Goal: Task Accomplishment & Management: Complete application form

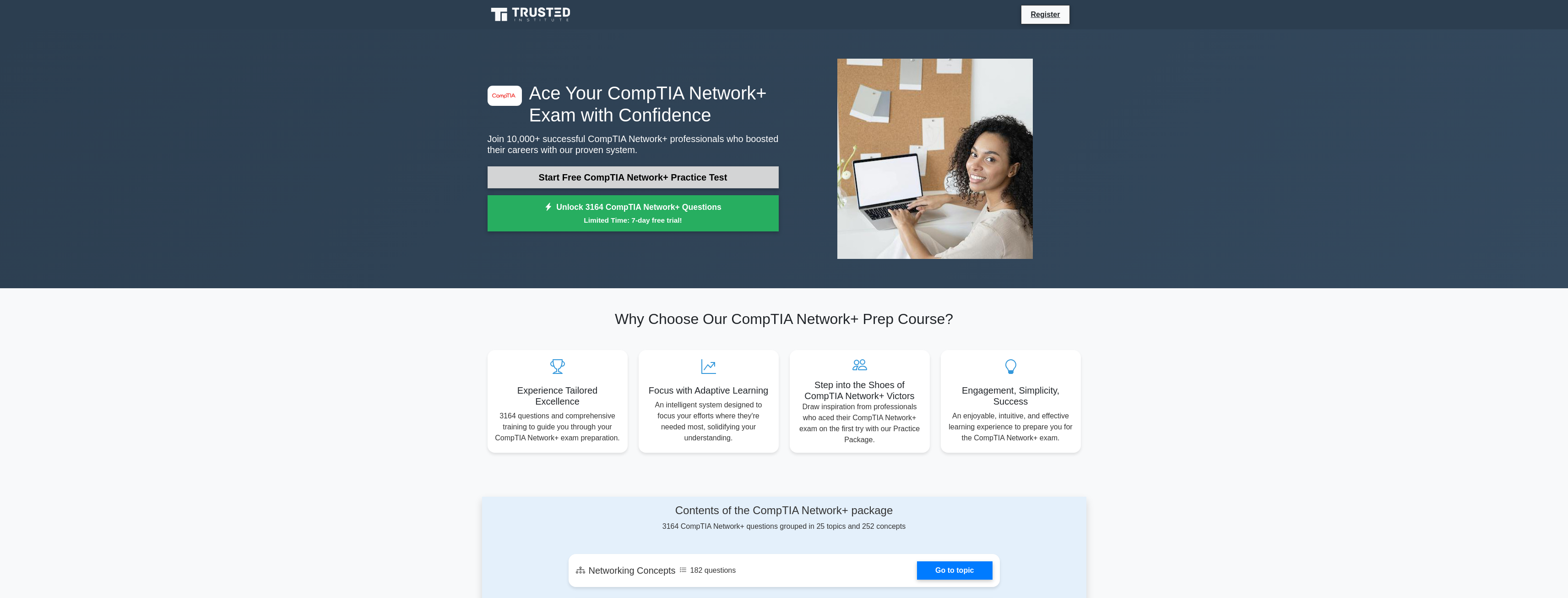
click at [506, 173] on link "Start Free CompTIA Network+ Practice Test" at bounding box center [633, 177] width 291 height 22
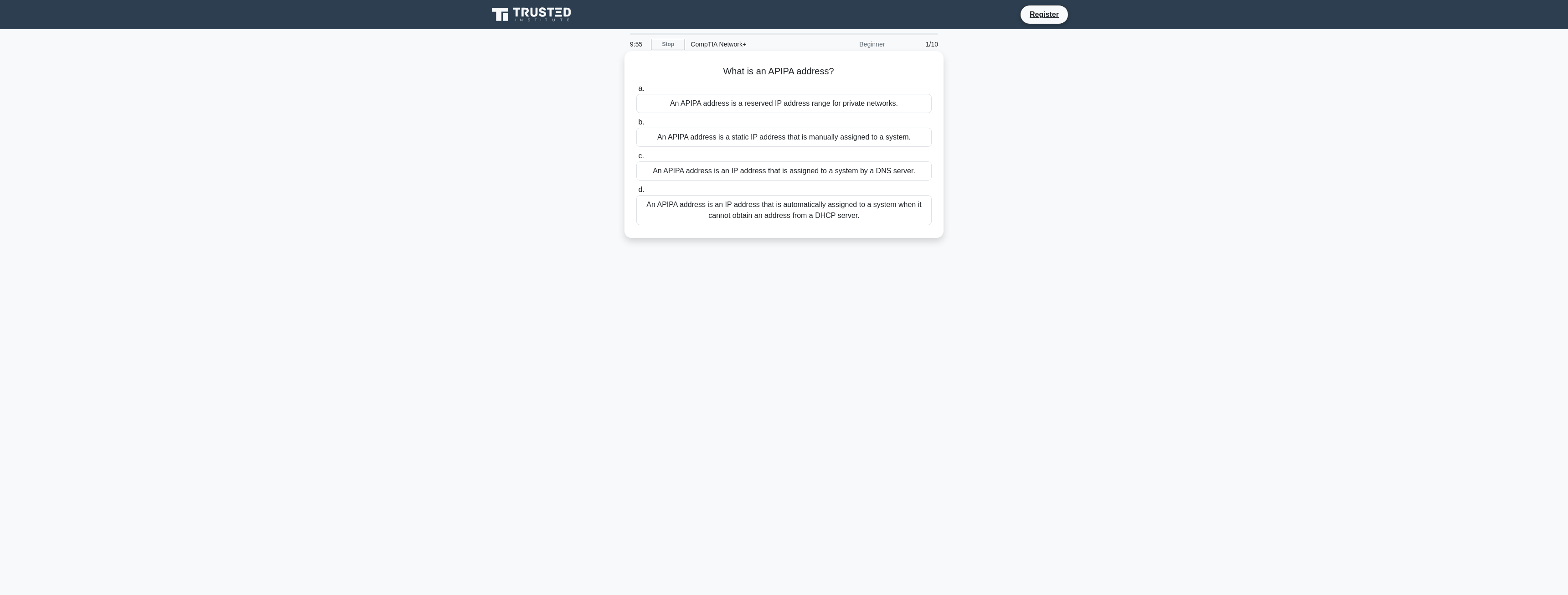
click at [802, 215] on div "An APIPA address is an IP address that is automatically assigned to a system wh…" at bounding box center [784, 210] width 295 height 30
click at [636, 193] on input "d. An APIPA address is an IP address that is automatically assigned to a system…" at bounding box center [636, 190] width 0 height 6
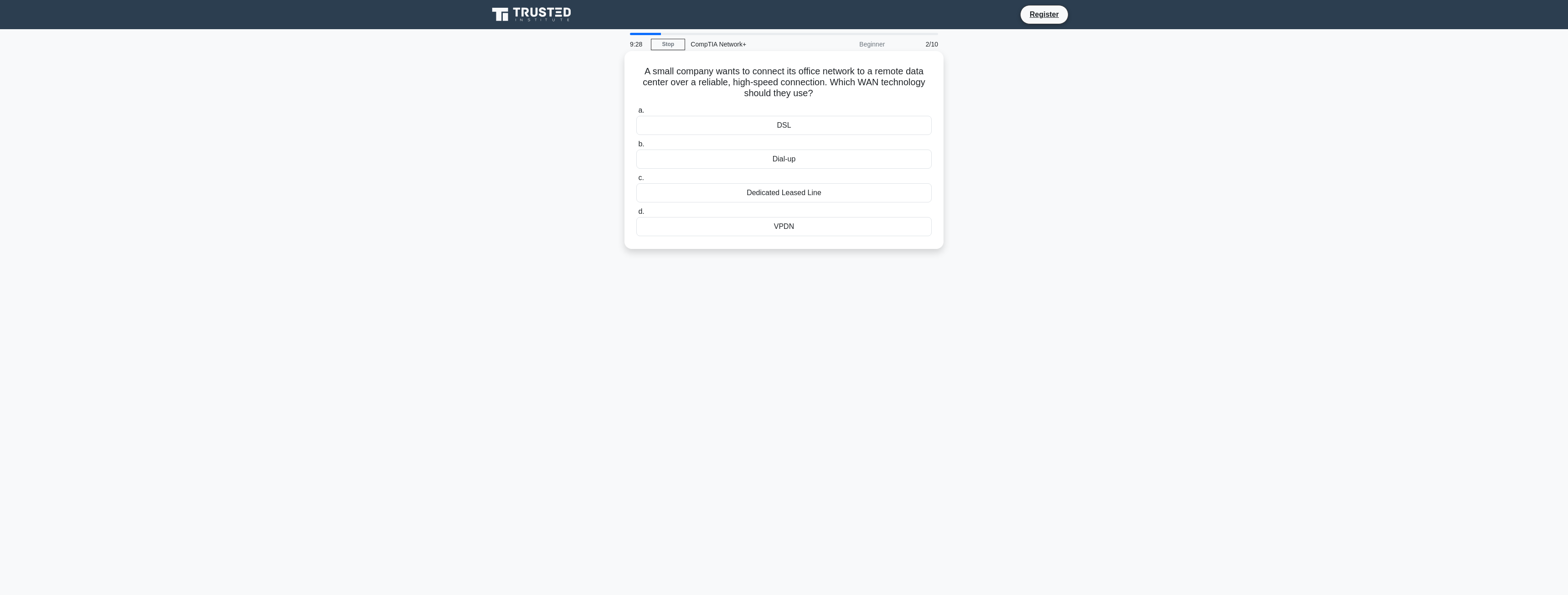
click at [789, 127] on div "DSL" at bounding box center [784, 125] width 295 height 19
click at [636, 114] on input "a. DSL" at bounding box center [636, 110] width 0 height 6
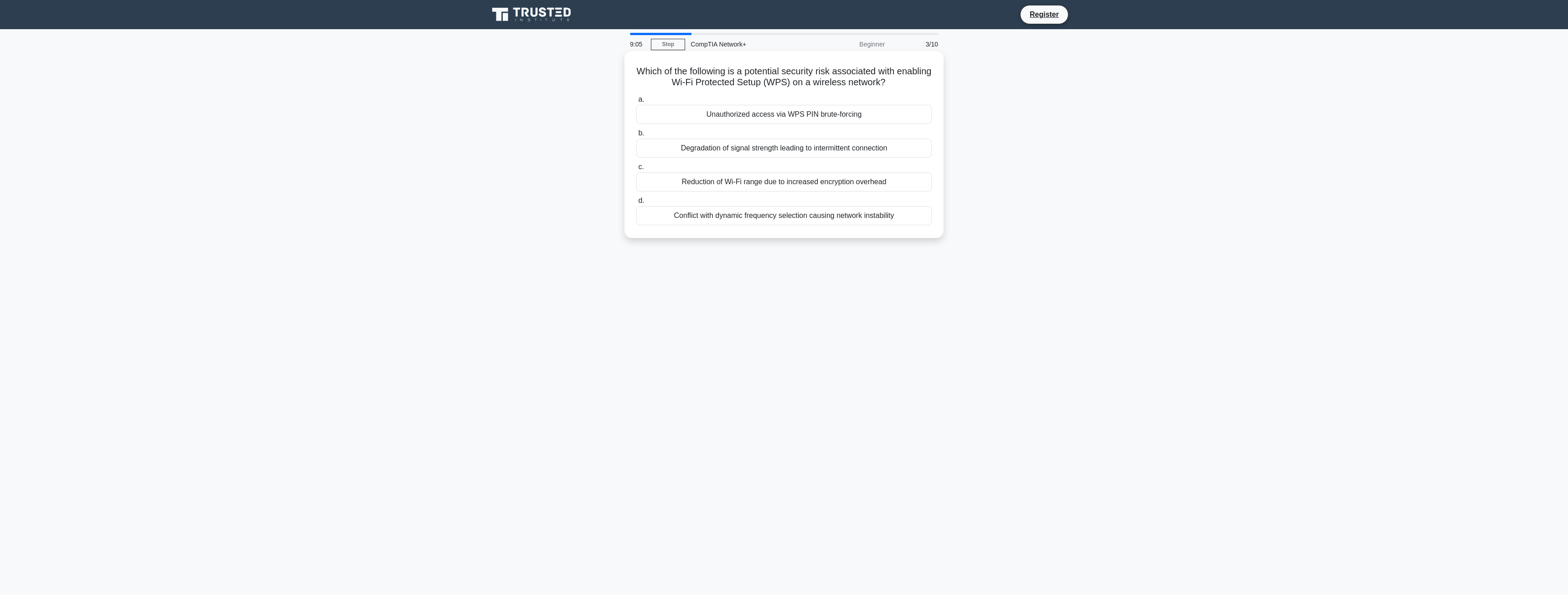
click at [763, 116] on div "Unauthorized access via WPS PIN brute-forcing" at bounding box center [784, 114] width 295 height 19
click at [636, 103] on input "a. Unauthorized access via WPS PIN brute-forcing" at bounding box center [636, 99] width 0 height 6
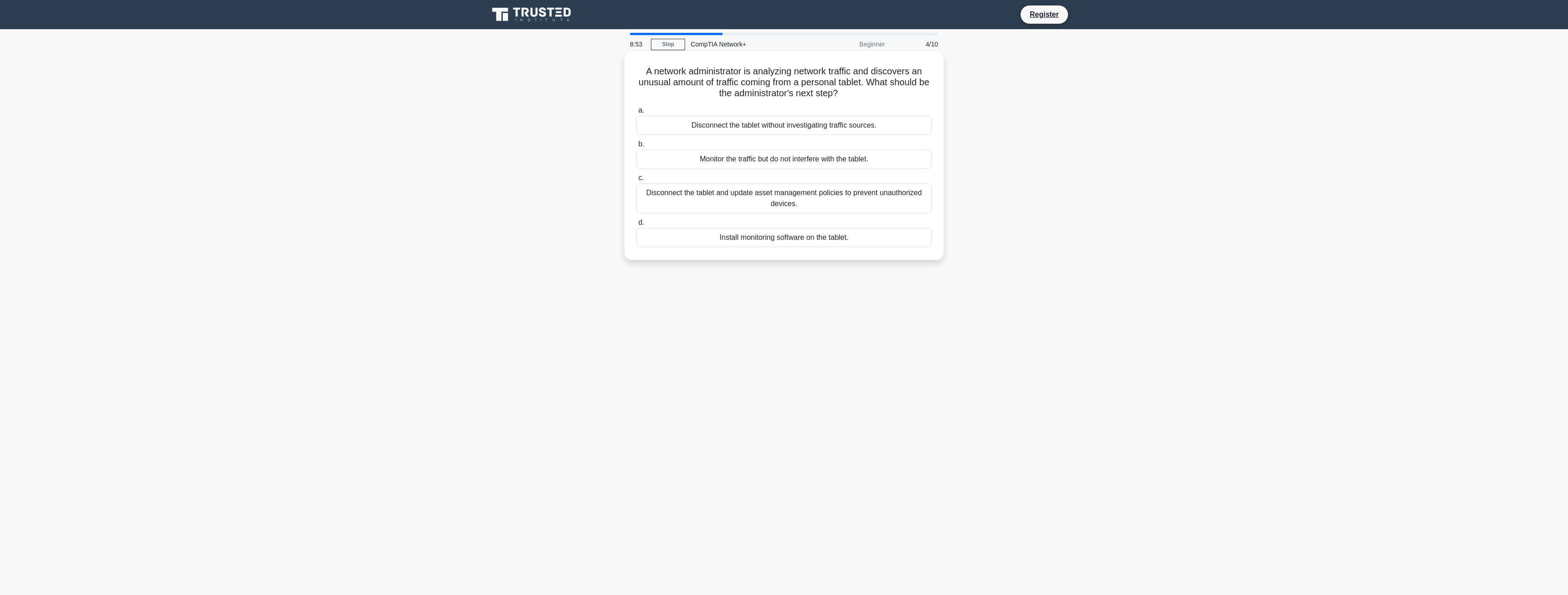
click at [717, 203] on div "Disconnect the tablet and update asset management policies to prevent unauthori…" at bounding box center [784, 198] width 295 height 30
click at [636, 181] on input "c. Disconnect the tablet and update asset management policies to prevent unauth…" at bounding box center [636, 177] width 0 height 6
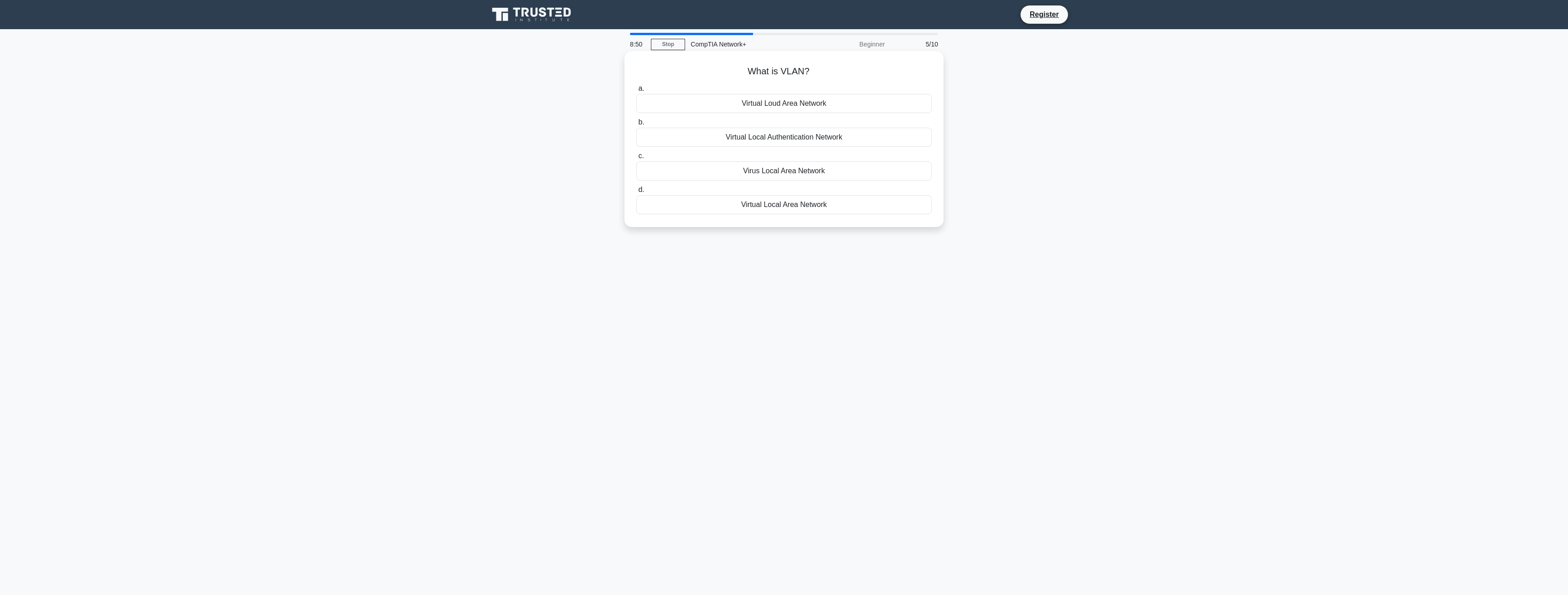
click at [781, 208] on div "Virtual Local Area Network" at bounding box center [784, 205] width 295 height 19
click at [636, 193] on input "d. Virtual Local Area Network" at bounding box center [636, 190] width 0 height 6
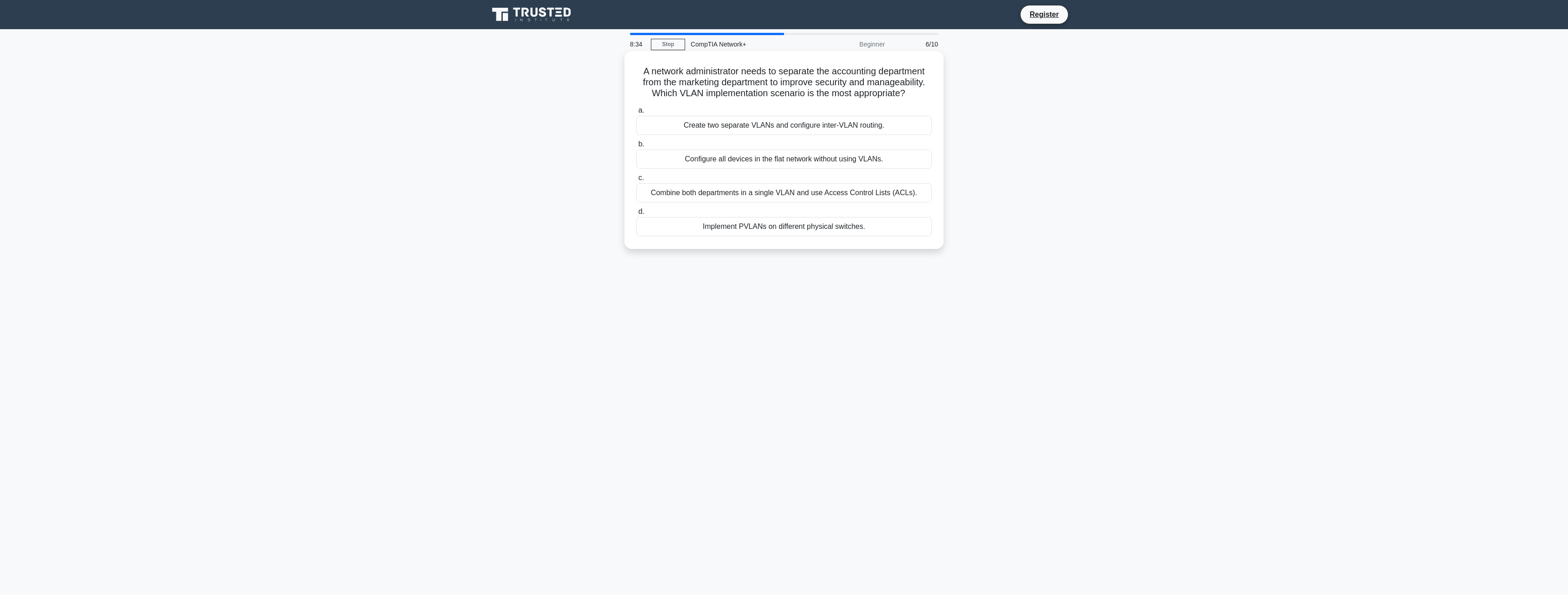
click at [743, 126] on div "Create two separate VLANs and configure inter-VLAN routing." at bounding box center [784, 125] width 295 height 19
click at [636, 114] on input "a. Create two separate VLANs and configure inter-VLAN routing." at bounding box center [636, 110] width 0 height 6
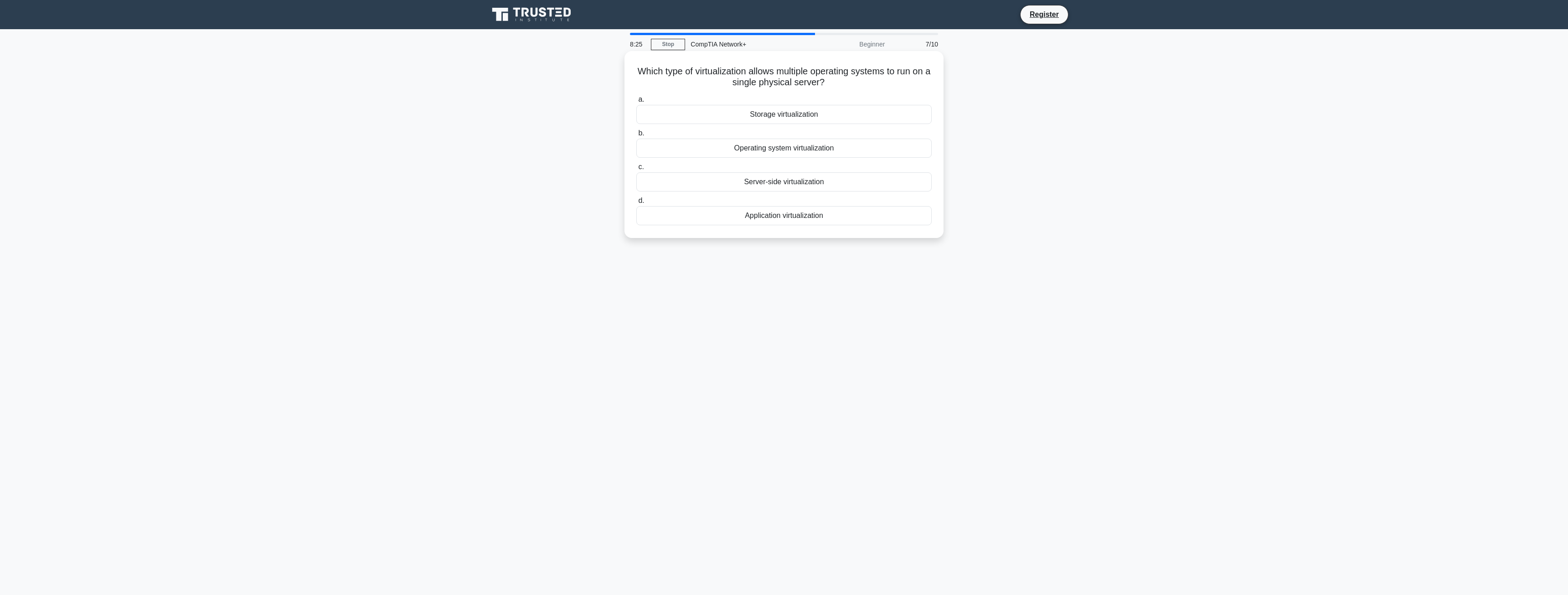
click at [811, 182] on div "Server-side virtualization" at bounding box center [784, 182] width 295 height 19
click at [636, 170] on input "c. Server-side virtualization" at bounding box center [636, 167] width 0 height 6
click at [711, 158] on div "A mesh-star topology" at bounding box center [784, 159] width 295 height 19
click at [636, 148] on input "b. A mesh-star topology" at bounding box center [636, 144] width 0 height 6
click at [770, 175] on div "Mesh" at bounding box center [784, 171] width 295 height 19
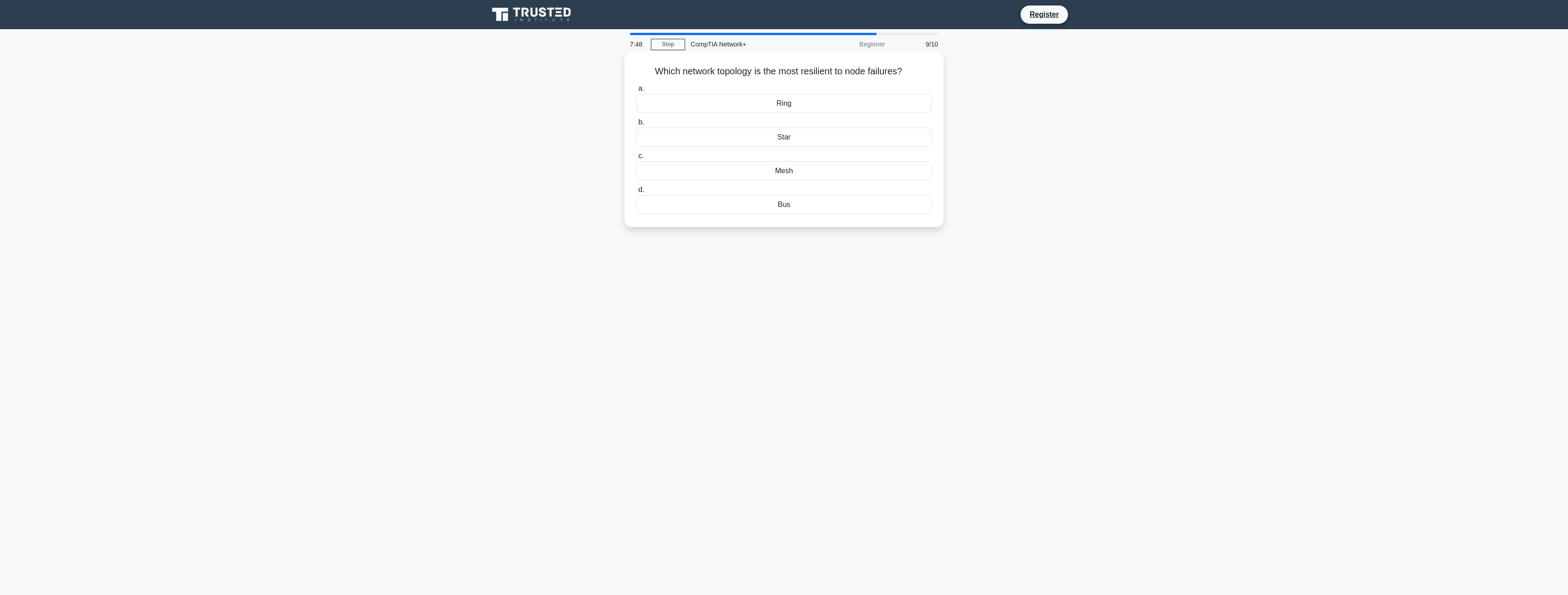
click at [636, 159] on input "c. Mesh" at bounding box center [636, 156] width 0 height 6
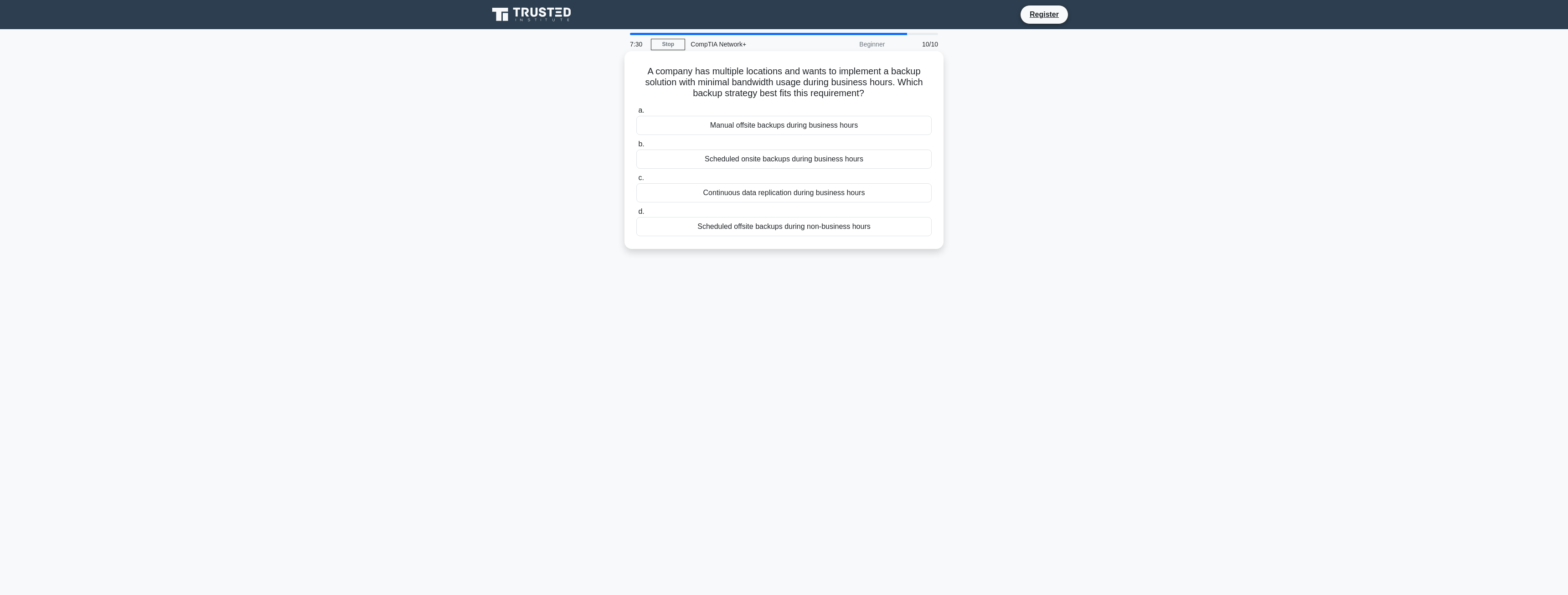
click at [789, 232] on div "Scheduled offsite backups during non-business hours" at bounding box center [784, 226] width 295 height 19
click at [636, 215] on input "d. Scheduled offsite backups during non-business hours" at bounding box center [636, 211] width 0 height 6
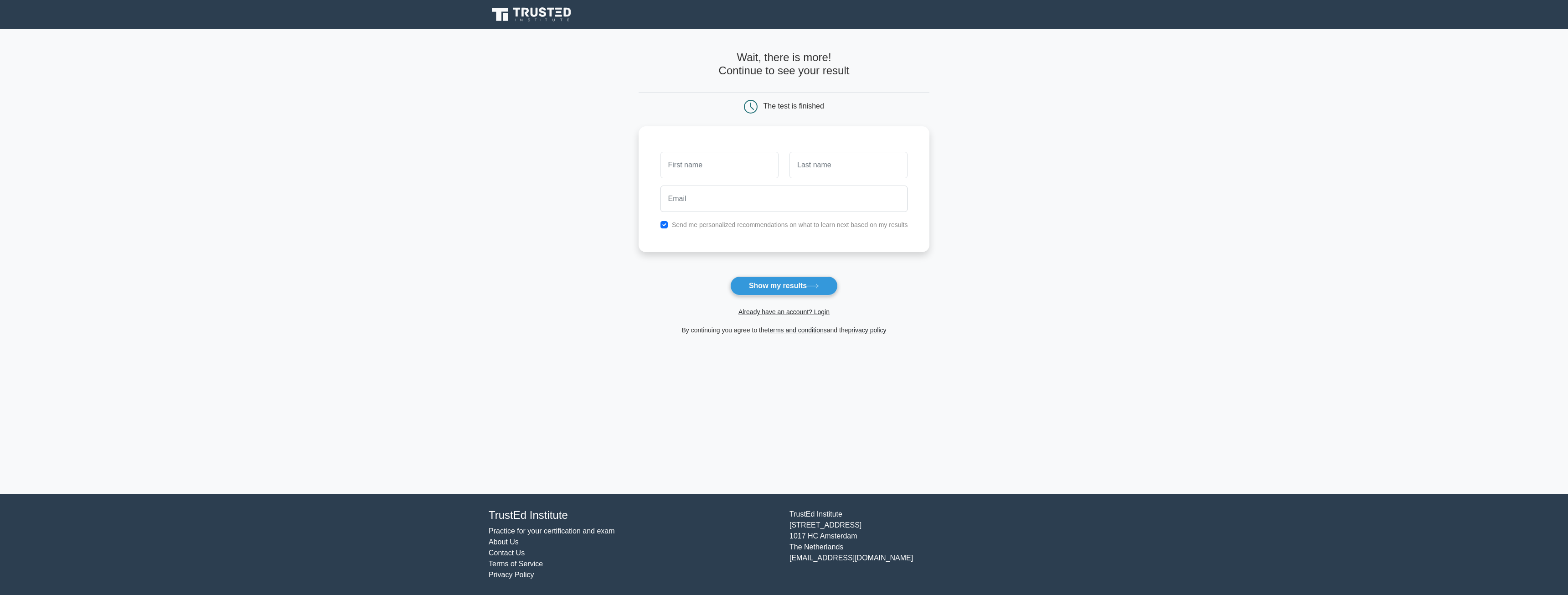
click at [814, 227] on label "Send me personalized recommendations on what to learn next based on my results" at bounding box center [789, 224] width 236 height 7
click at [801, 224] on label "Send me personalized recommendations on what to learn next based on my results" at bounding box center [789, 224] width 236 height 7
click at [666, 226] on input "checkbox" at bounding box center [664, 224] width 7 height 7
checkbox input "false"
click at [698, 169] on input "text" at bounding box center [719, 165] width 118 height 27
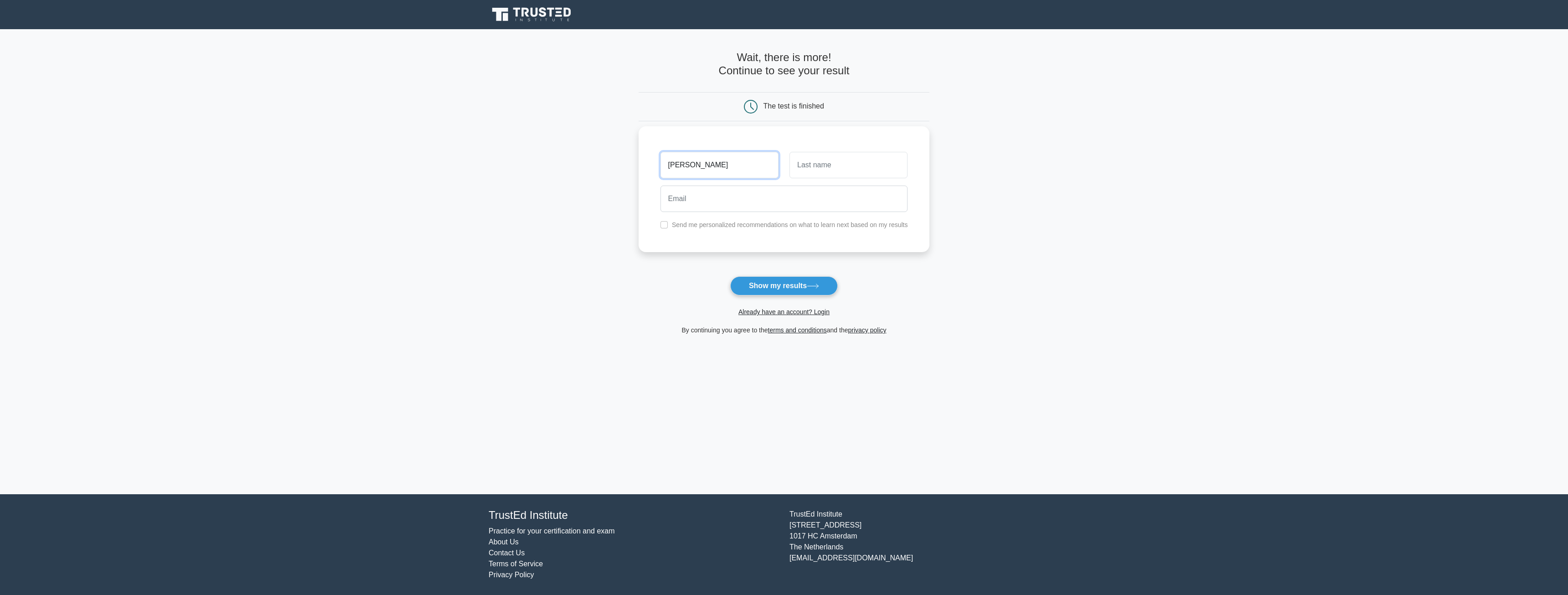
type input "[PERSON_NAME]"
type input "[EMAIL_ADDRESS][DOMAIN_NAME]"
click at [730, 276] on button "Show my results" at bounding box center [784, 286] width 107 height 19
